Goal: Transaction & Acquisition: Purchase product/service

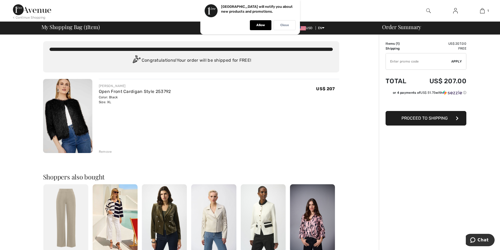
click at [288, 26] on p "Close" at bounding box center [284, 25] width 9 height 4
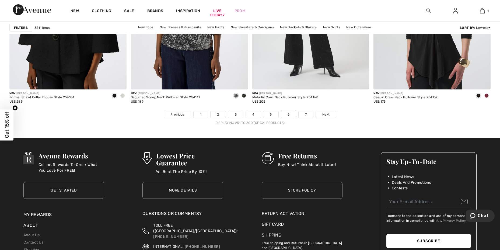
scroll to position [3044, 0]
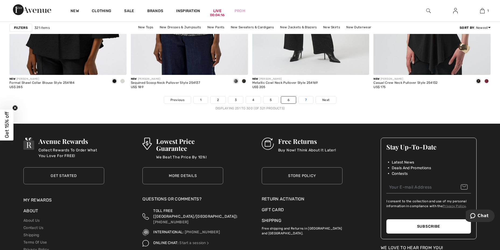
click at [305, 100] on link "7" at bounding box center [306, 99] width 15 height 7
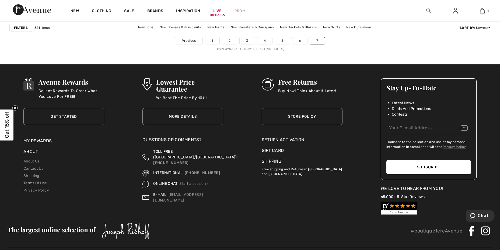
scroll to position [1353, 0]
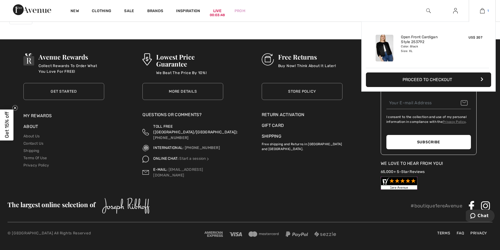
click at [482, 12] on img at bounding box center [482, 11] width 5 height 6
